Goal: Browse casually: Explore the website without a specific task or goal

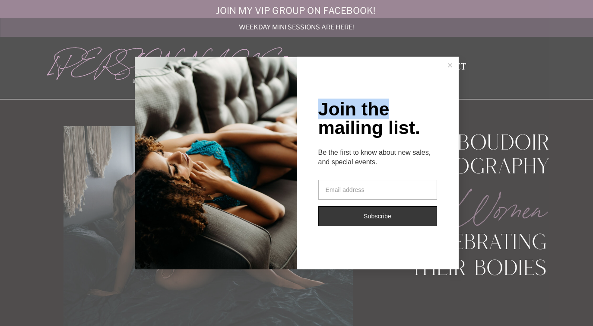
drag, startPoint x: 545, startPoint y: 89, endPoint x: 593, endPoint y: 109, distance: 51.9
click at [593, 109] on div "Join the mailing list. Be the first to know about new sales, and special events…" at bounding box center [296, 163] width 593 height 326
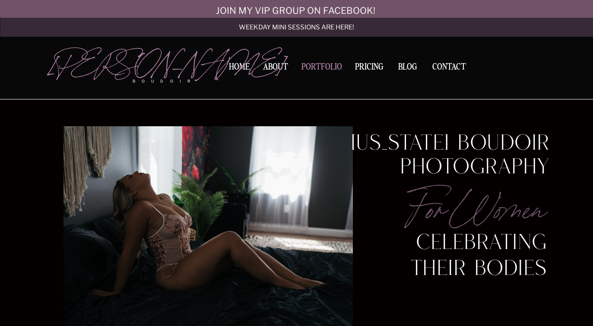
click at [321, 66] on nav "Portfolio" at bounding box center [322, 69] width 47 height 12
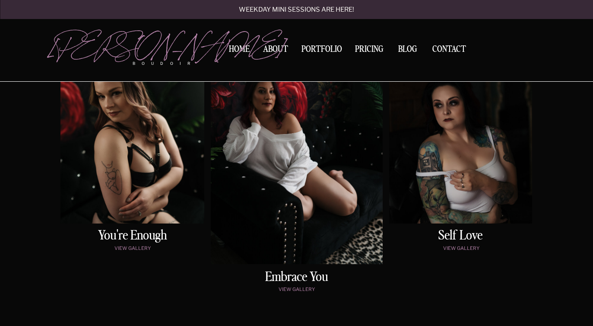
scroll to position [448, 0]
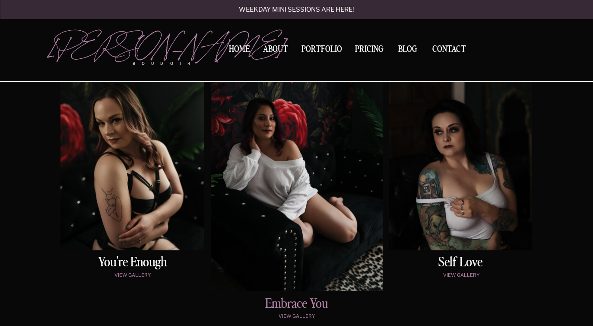
click at [302, 302] on h2 "embrace You" at bounding box center [297, 303] width 145 height 13
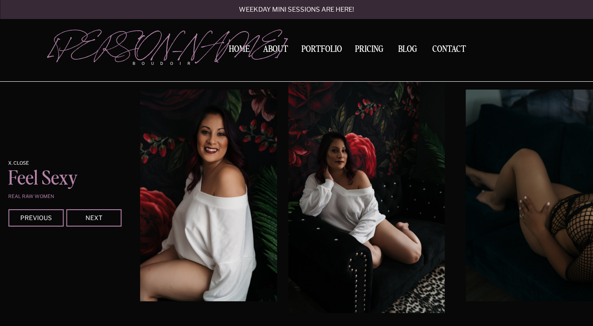
scroll to position [785, 0]
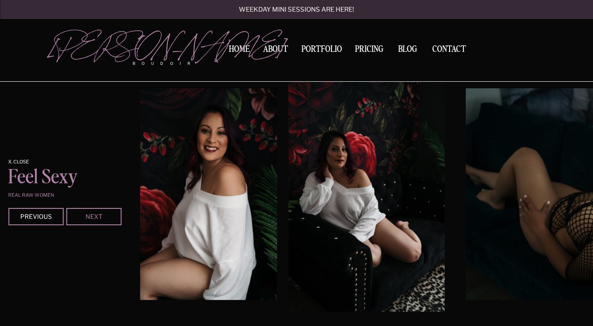
click at [95, 214] on div "Next" at bounding box center [94, 215] width 52 height 5
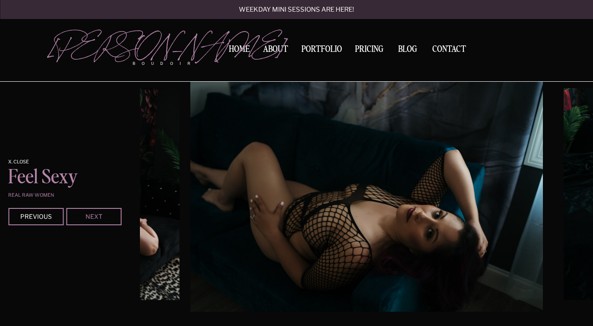
click at [95, 214] on div "Next" at bounding box center [94, 215] width 52 height 5
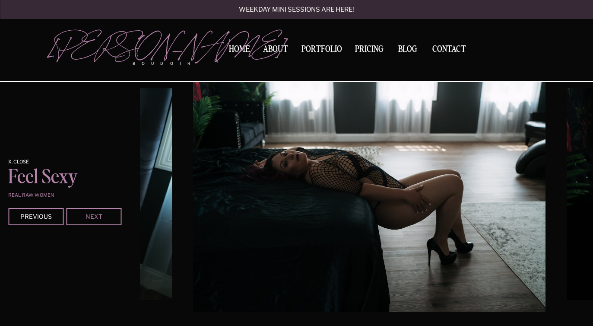
click at [95, 214] on div "Next" at bounding box center [94, 215] width 52 height 5
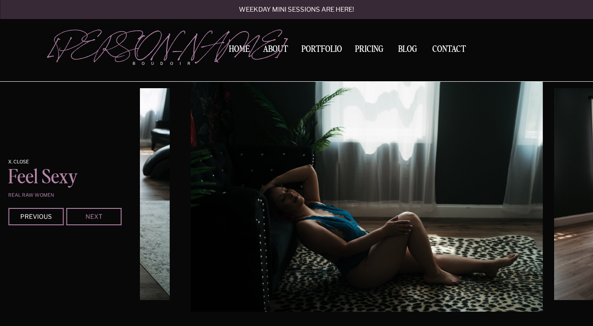
click at [95, 214] on div "Next" at bounding box center [94, 215] width 52 height 5
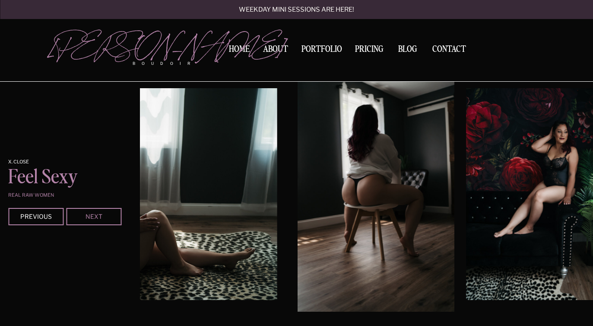
click at [95, 214] on div "Next" at bounding box center [94, 215] width 52 height 5
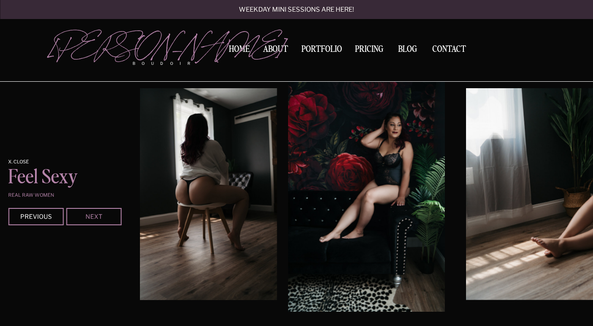
click at [95, 214] on div "Next" at bounding box center [94, 215] width 52 height 5
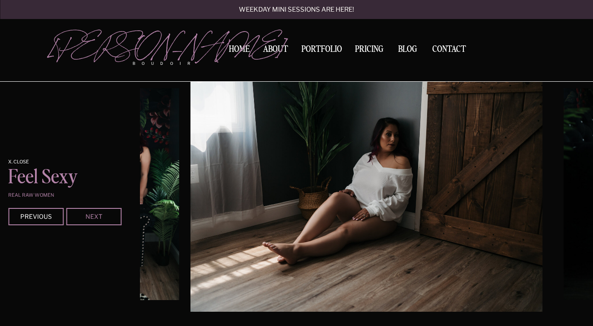
click at [95, 214] on div "Next" at bounding box center [94, 215] width 52 height 5
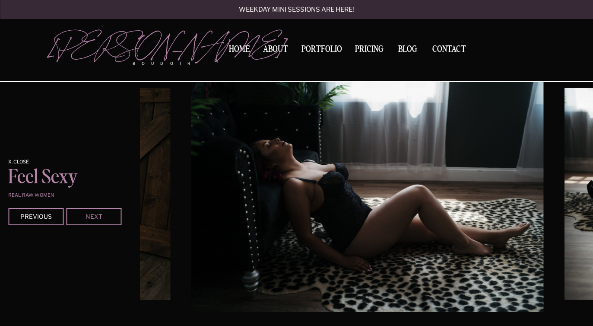
click at [95, 214] on div "Next" at bounding box center [94, 215] width 52 height 5
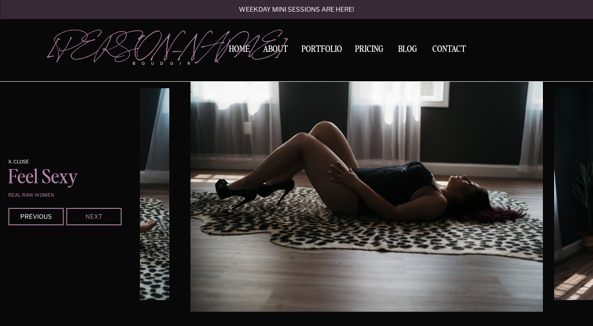
scroll to position [448, 0]
